Goal: Information Seeking & Learning: Learn about a topic

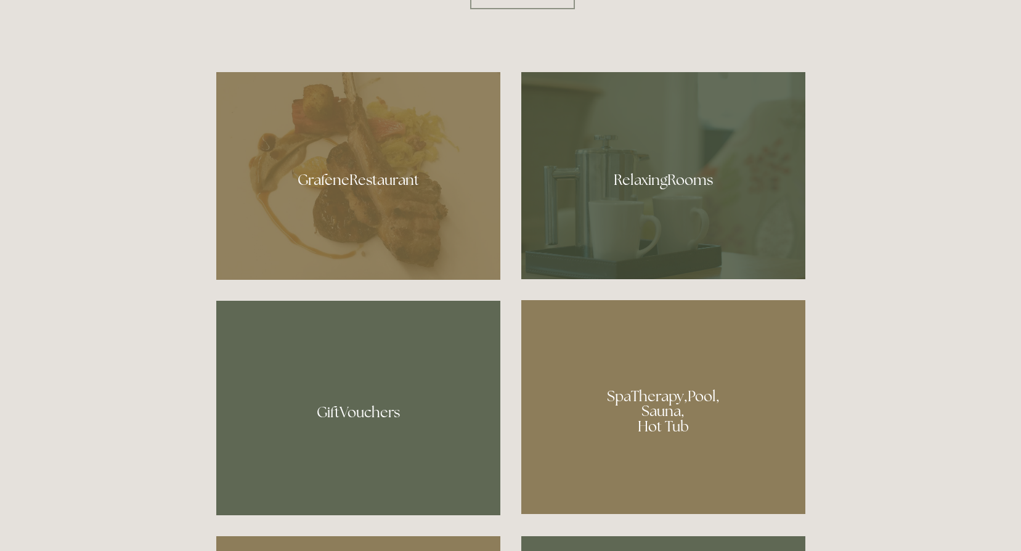
scroll to position [801, 0]
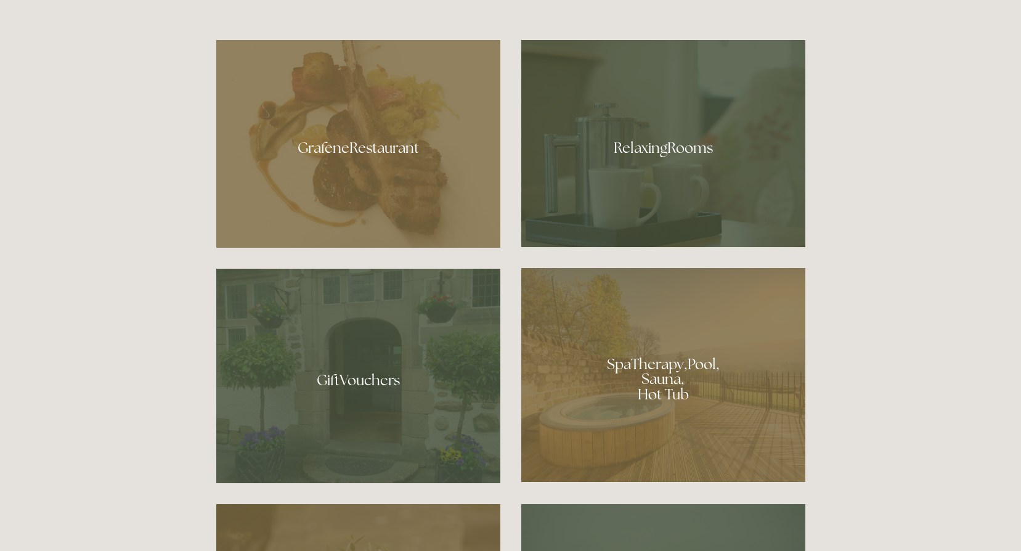
click at [351, 149] on div at bounding box center [358, 144] width 284 height 208
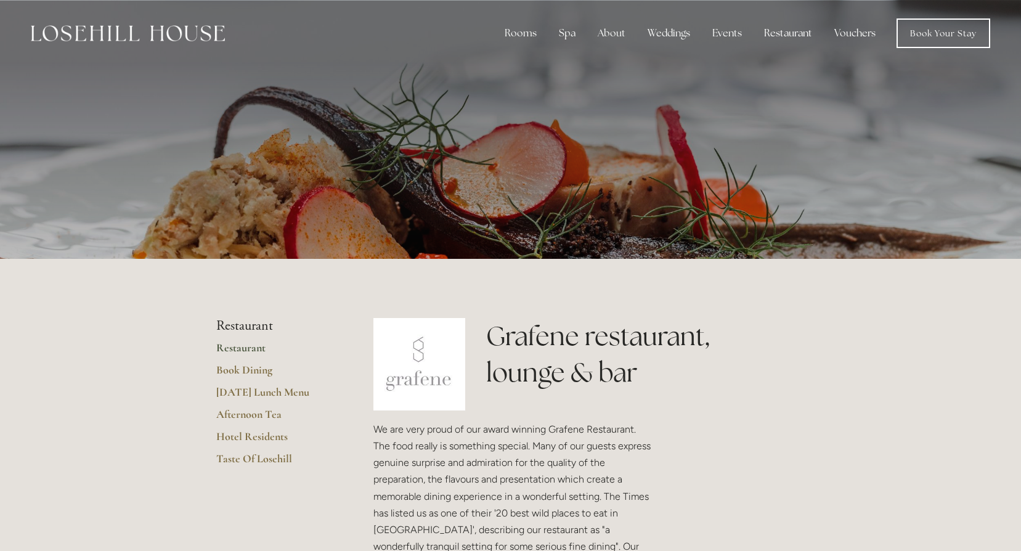
click at [227, 348] on link "Restaurant" at bounding box center [275, 352] width 118 height 22
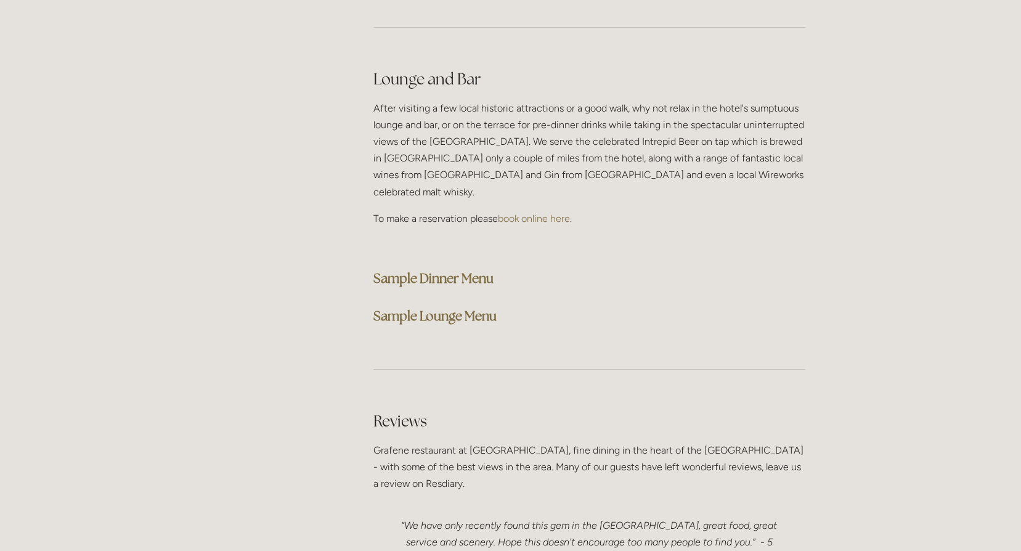
scroll to position [3081, 0]
click at [438, 271] on strong "Sample Dinner Menu" at bounding box center [433, 279] width 120 height 17
click at [685, 267] on h3 "Sample Dinner Menu" at bounding box center [589, 279] width 432 height 25
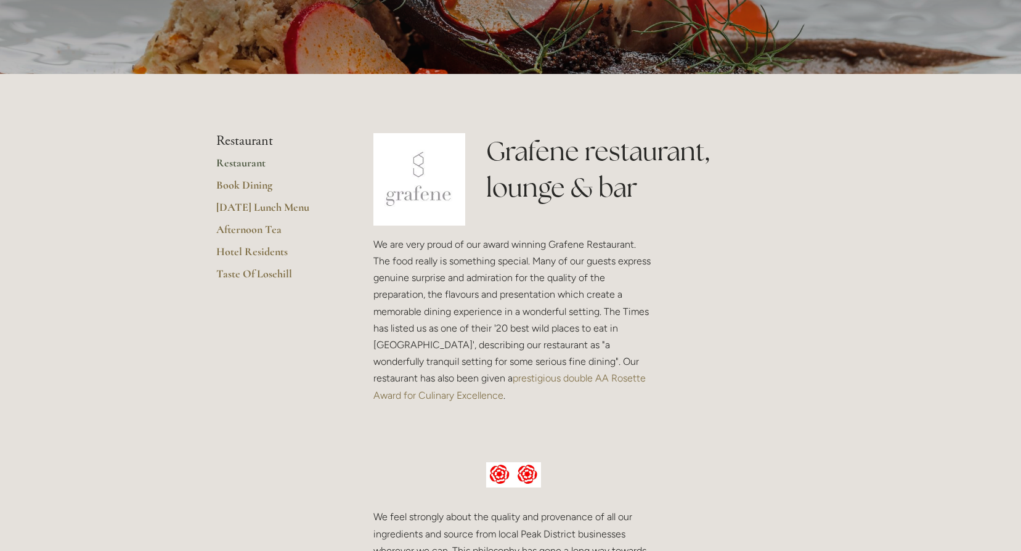
scroll to position [0, 0]
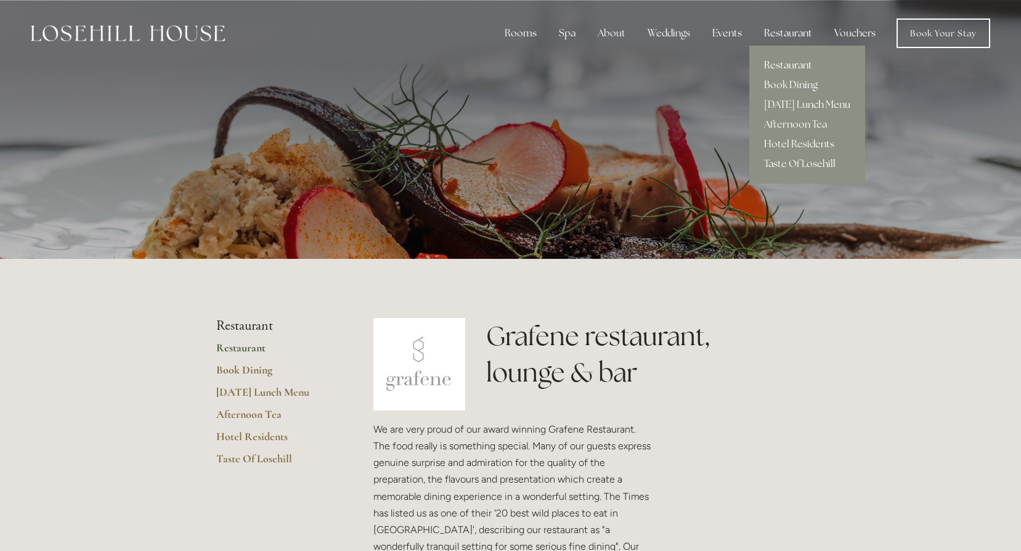
click at [782, 33] on div "Restaurant" at bounding box center [788, 33] width 68 height 25
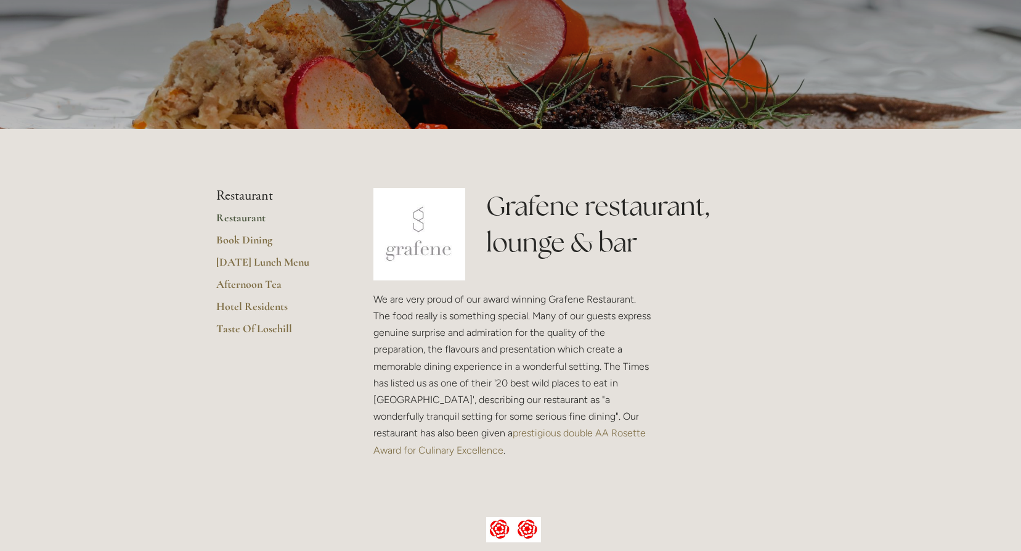
scroll to position [123, 0]
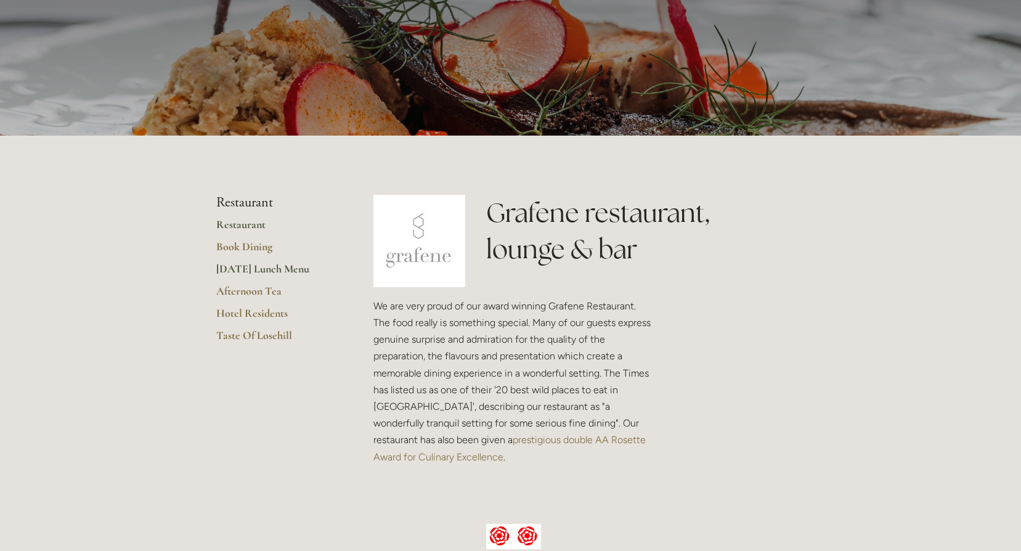
click at [279, 264] on link "[DATE] Lunch Menu" at bounding box center [275, 273] width 118 height 22
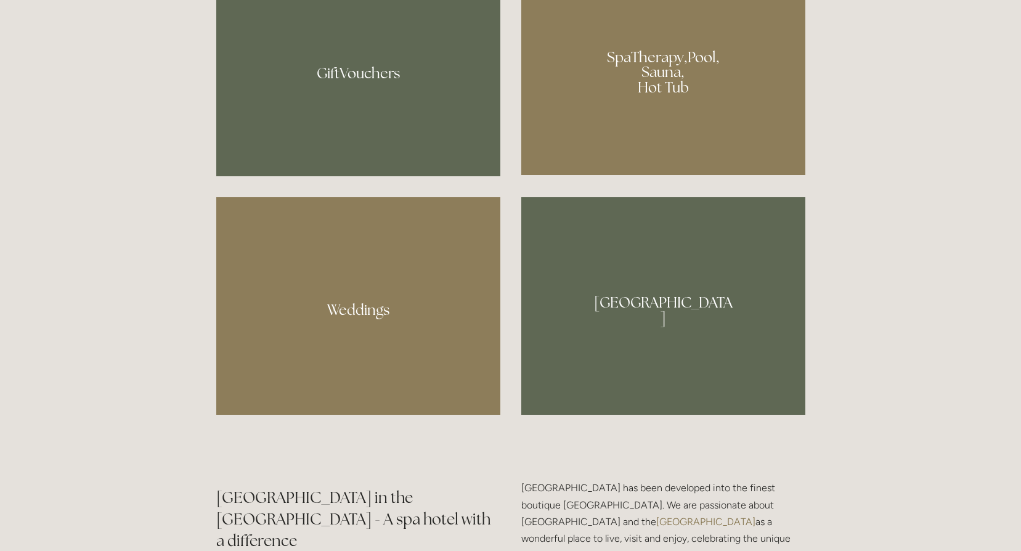
scroll to position [1109, 0]
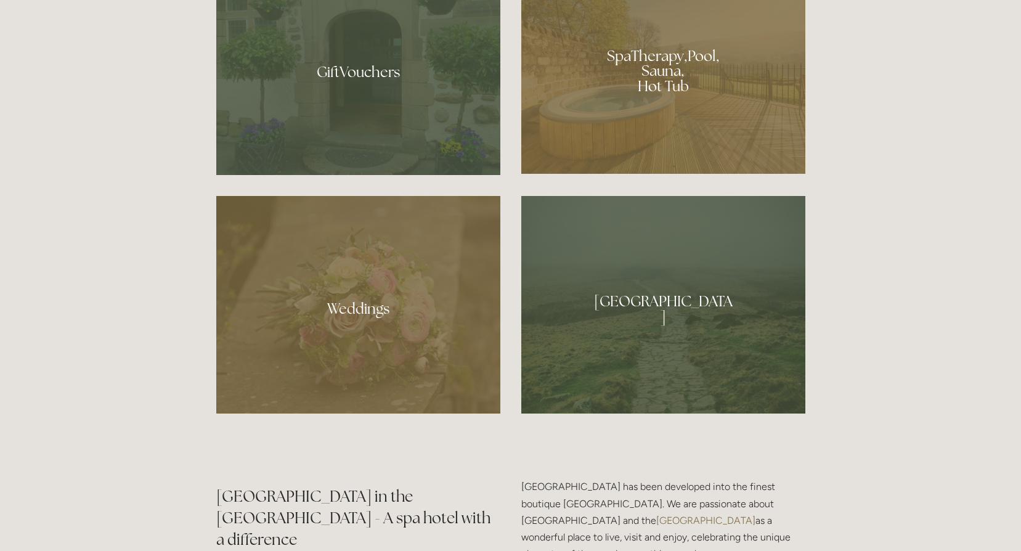
click at [670, 310] on div at bounding box center [663, 305] width 284 height 218
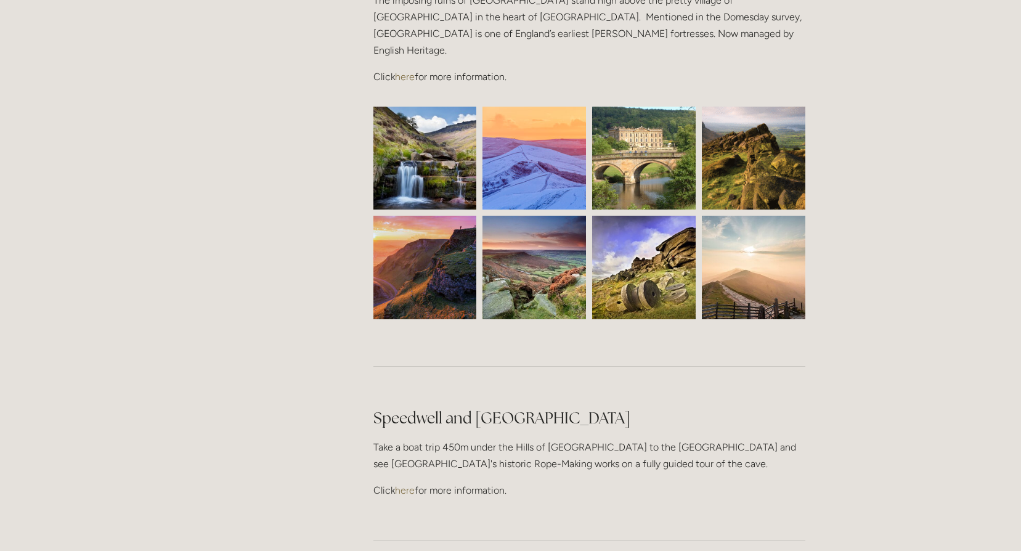
scroll to position [3143, 0]
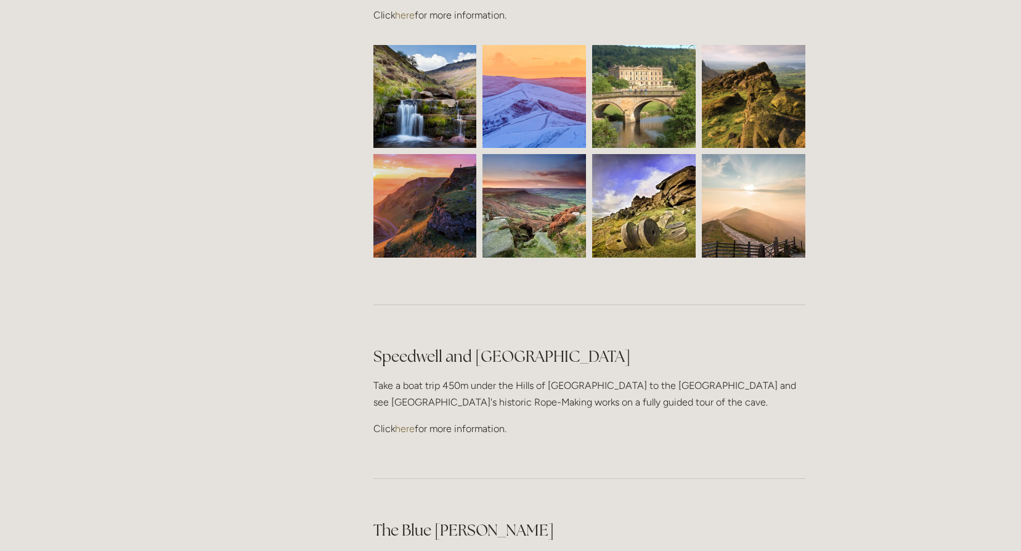
click at [409, 423] on link "here" at bounding box center [405, 429] width 20 height 12
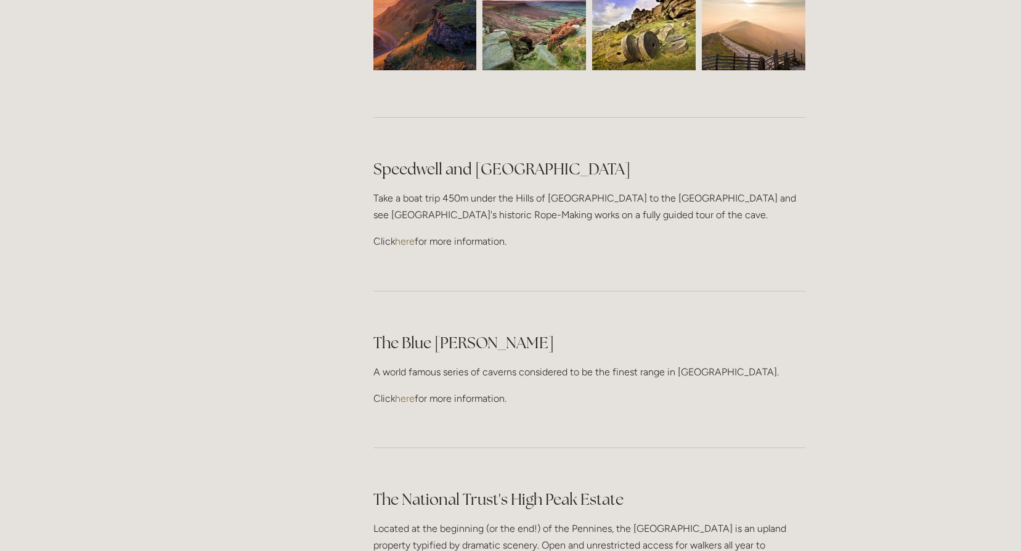
scroll to position [3327, 0]
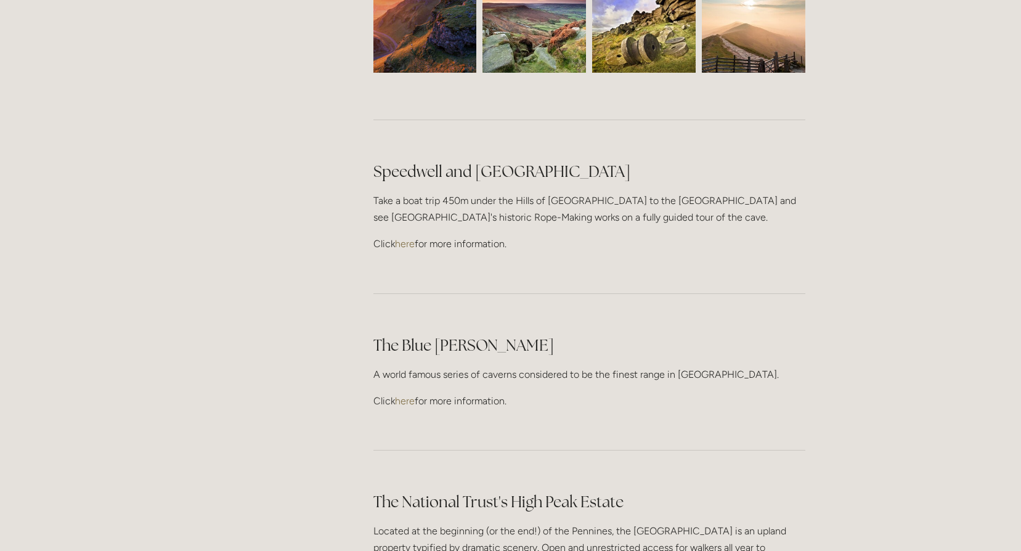
click at [407, 395] on link "here" at bounding box center [405, 401] width 20 height 12
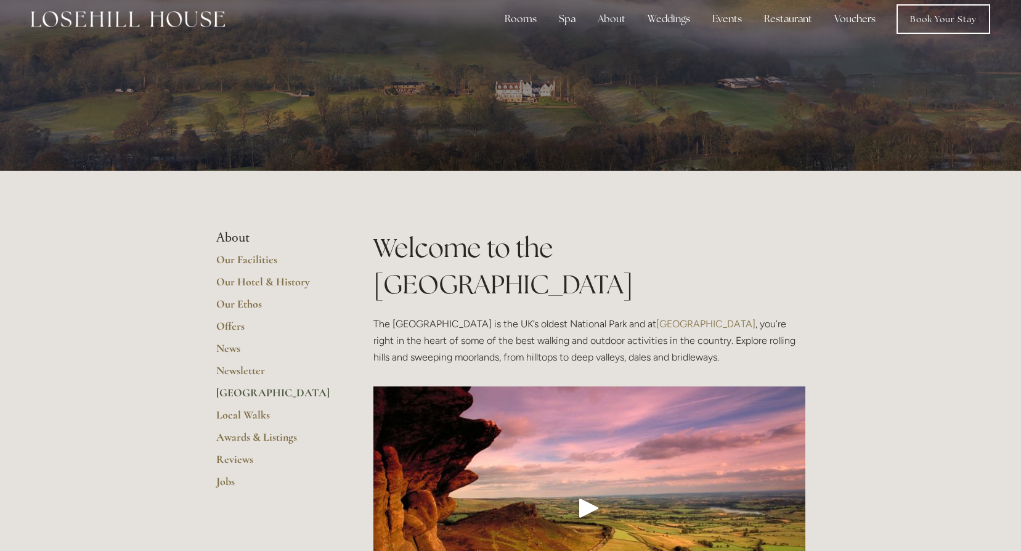
scroll to position [0, 0]
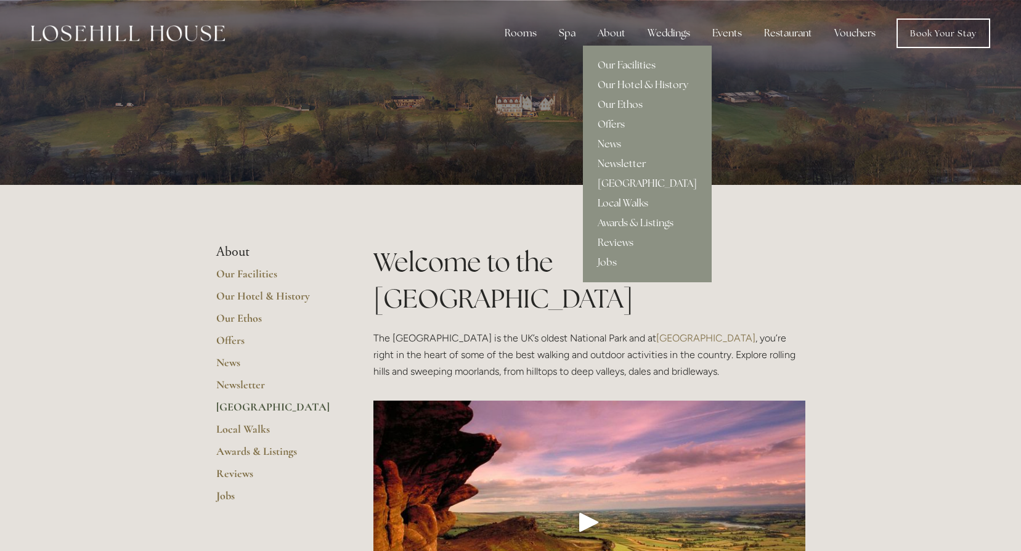
click at [617, 198] on link "Local Walks" at bounding box center [647, 203] width 129 height 20
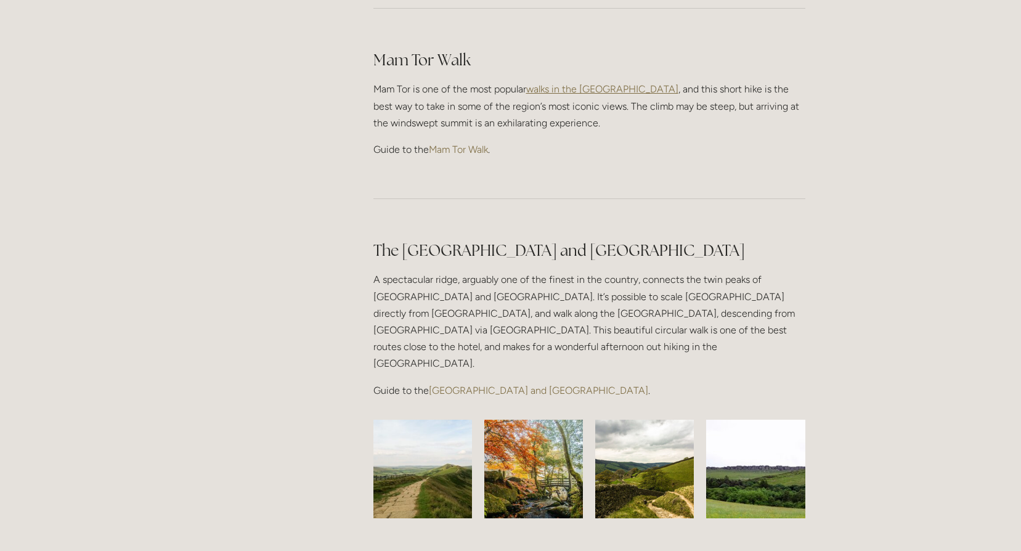
scroll to position [863, 0]
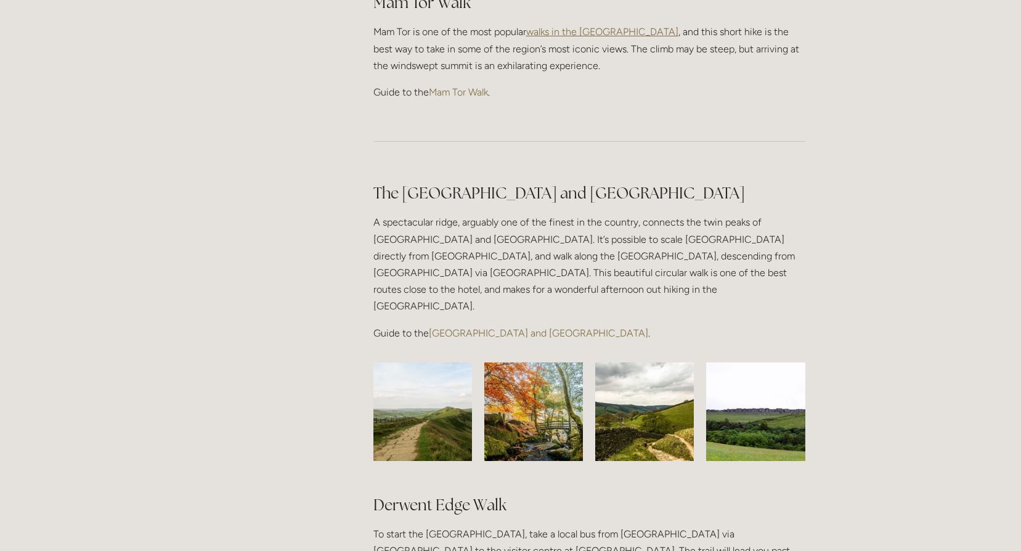
click at [491, 327] on link "[GEOGRAPHIC_DATA] and [GEOGRAPHIC_DATA]" at bounding box center [538, 333] width 219 height 12
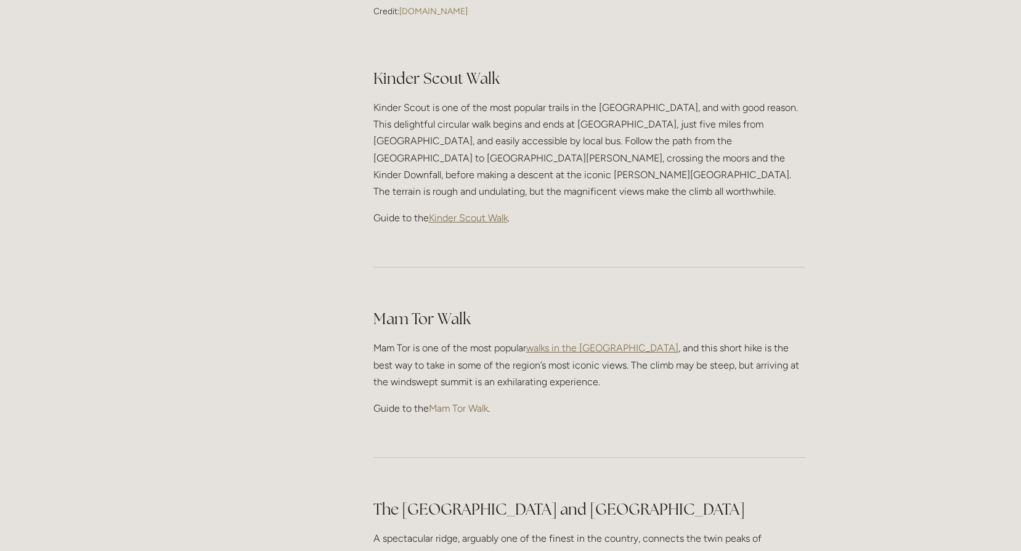
scroll to position [431, 0]
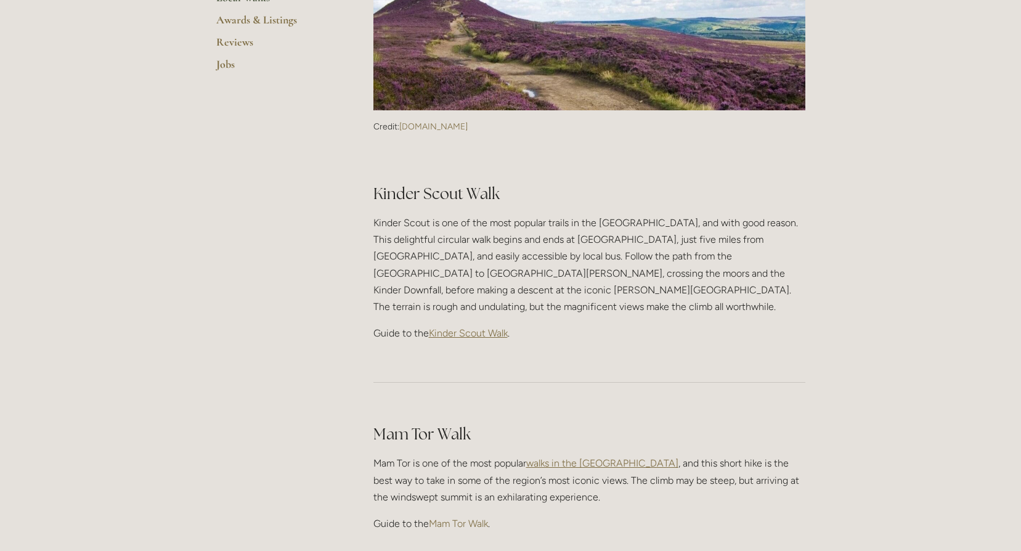
click at [478, 327] on span "Kinder Scout Walk" at bounding box center [468, 333] width 79 height 12
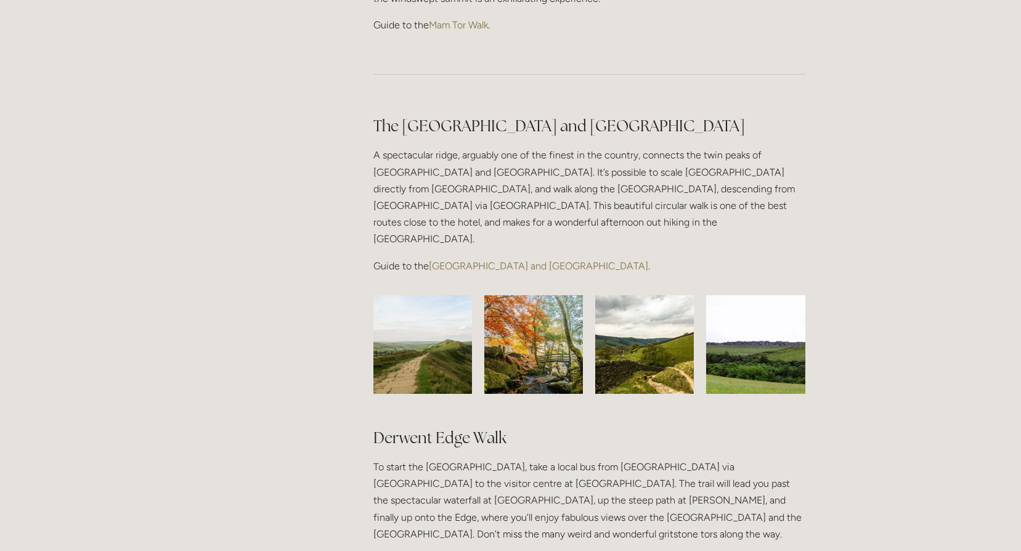
scroll to position [924, 0]
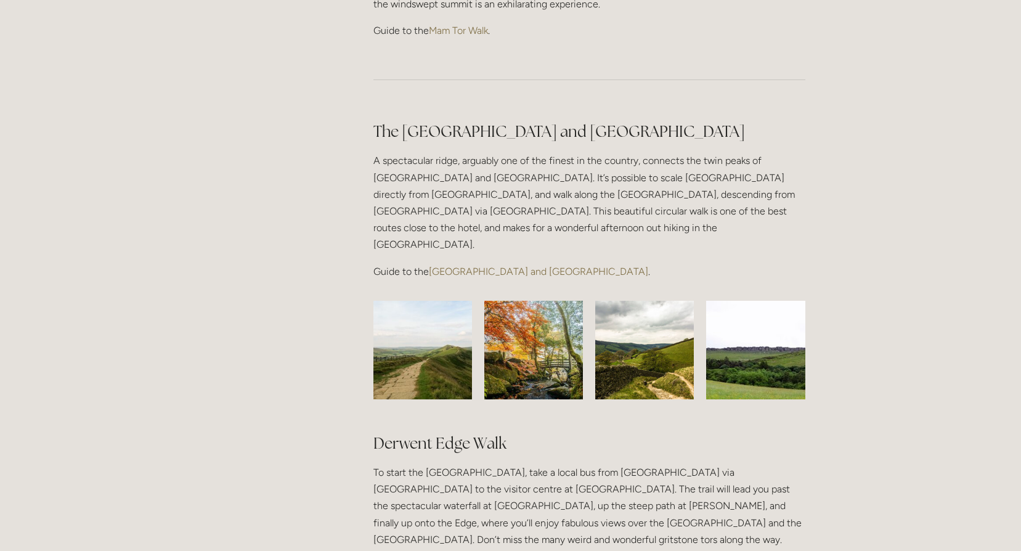
click at [494, 266] on link "[GEOGRAPHIC_DATA] and [GEOGRAPHIC_DATA]" at bounding box center [538, 272] width 219 height 12
